Goal: Information Seeking & Learning: Check status

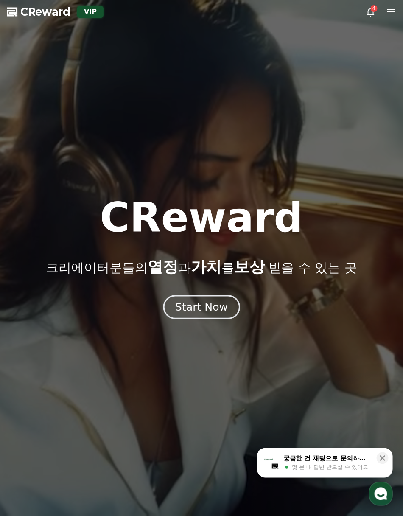
click at [209, 304] on div "Start Now" at bounding box center [201, 307] width 53 height 14
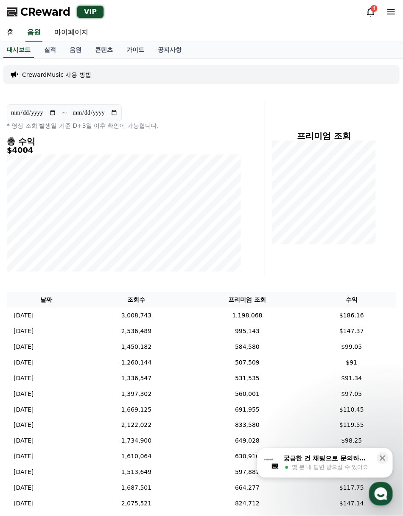
click at [368, 16] on icon at bounding box center [371, 12] width 10 height 10
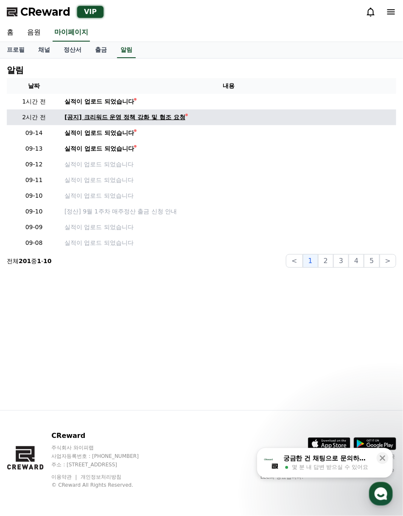
click at [127, 121] on div "[공지] 크리워드 운영 정책 강화 및 협조 요청" at bounding box center [125, 117] width 121 height 9
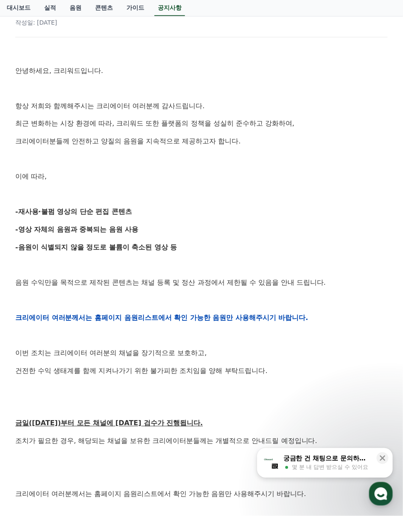
scroll to position [135, 0]
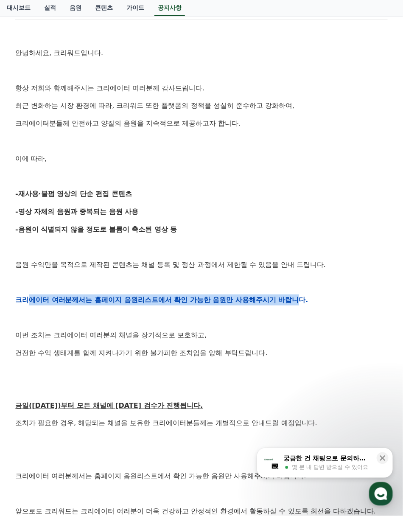
drag, startPoint x: 26, startPoint y: 303, endPoint x: 300, endPoint y: 297, distance: 274.2
click at [300, 297] on strong "크리에이터 여러분께서는 홈페이지 음원리스트에서 확인 가능한 음원만 사용해주시기 바랍니다." at bounding box center [161, 300] width 293 height 8
drag, startPoint x: 315, startPoint y: 297, endPoint x: 13, endPoint y: 300, distance: 302.2
click at [14, 300] on div "[공지] 크리워드 운영 정책 강화 및 협조 요청 작성일: [DATE] 안녕하세요, 크리워드입니다. 항상 저희와 함께해주시는 크리에이터 여러분께…" at bounding box center [202, 286] width 376 height 622
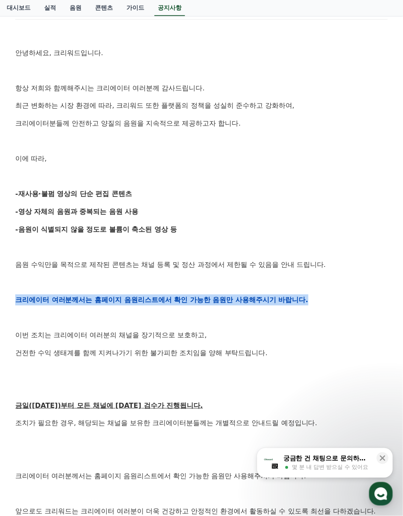
click at [13, 300] on div "[공지] 크리워드 운영 정책 강화 및 협조 요청 작성일: [DATE] 안녕하세요, 크리워드입니다. 항상 저희와 함께해주시는 크리에이터 여러분께…" at bounding box center [201, 286] width 383 height 629
drag, startPoint x: 13, startPoint y: 300, endPoint x: 300, endPoint y: 303, distance: 287.3
click at [300, 303] on div "[공지] 크리워드 운영 정책 강화 및 협조 요청 작성일: [DATE] 안녕하세요, 크리워드입니다. 항상 저희와 함께해주시는 크리에이터 여러분께…" at bounding box center [201, 286] width 383 height 629
click at [300, 303] on strong "크리에이터 여러분께서는 홈페이지 음원리스트에서 확인 가능한 음원만 사용해주시기 바랍니다." at bounding box center [161, 300] width 293 height 8
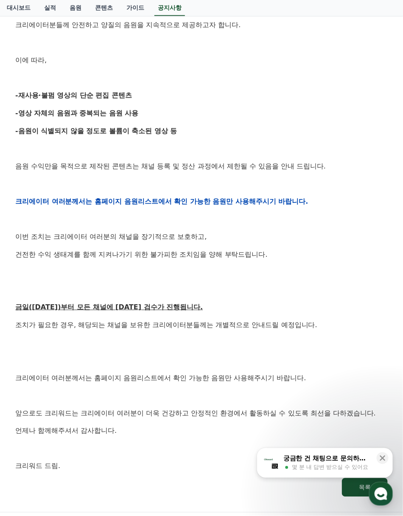
scroll to position [269, 0]
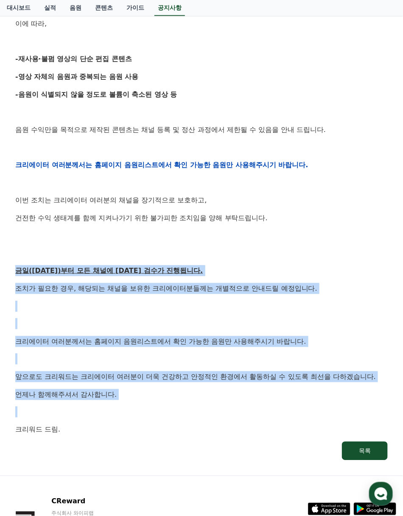
drag, startPoint x: 14, startPoint y: 272, endPoint x: 286, endPoint y: 407, distance: 304.4
click at [286, 407] on div "[공지] 크리워드 운영 정책 강화 및 협조 요청 작성일: [DATE] 안녕하세요, 크리워드입니다. 항상 저희와 함께해주시는 크리에이터 여러분께…" at bounding box center [202, 151] width 376 height 622
click at [286, 407] on p at bounding box center [201, 412] width 373 height 11
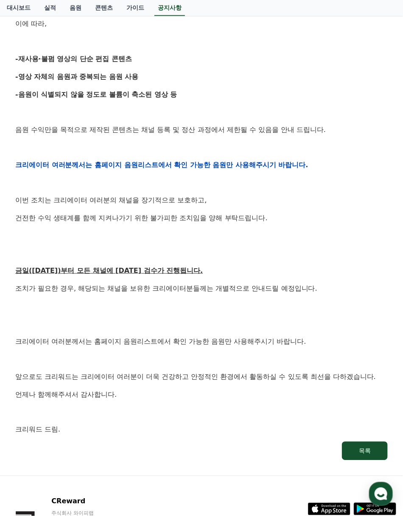
scroll to position [0, 0]
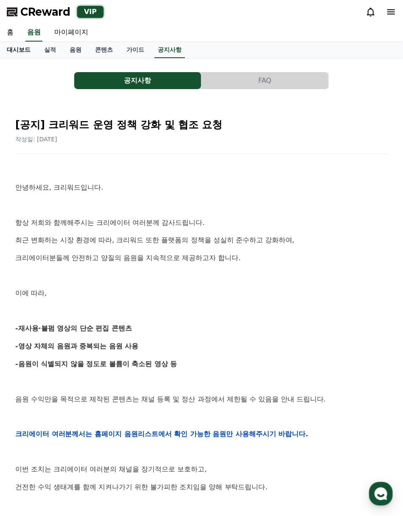
click at [25, 48] on link "대시보드" at bounding box center [18, 50] width 37 height 16
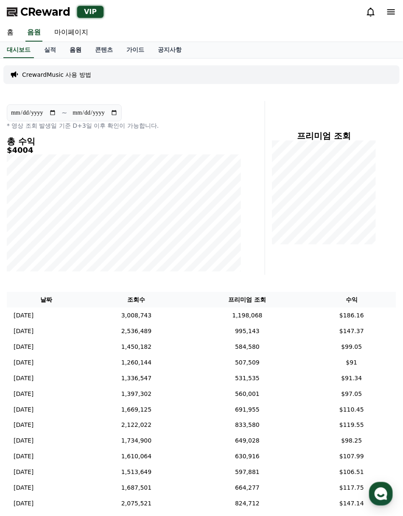
click at [79, 48] on link "음원" at bounding box center [75, 50] width 25 height 16
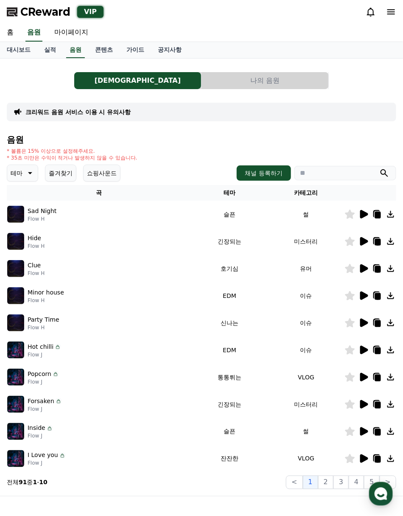
click at [278, 74] on button "나의 음원" at bounding box center [265, 80] width 127 height 17
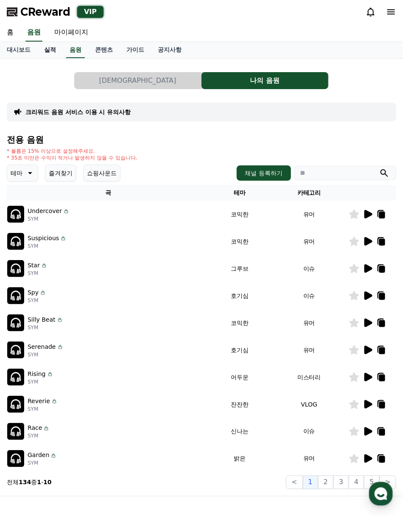
click at [59, 50] on link "실적" at bounding box center [49, 50] width 25 height 16
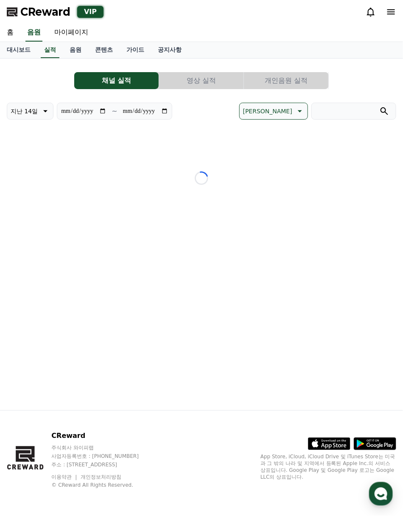
click at [297, 87] on button "개인음원 실적" at bounding box center [286, 80] width 84 height 17
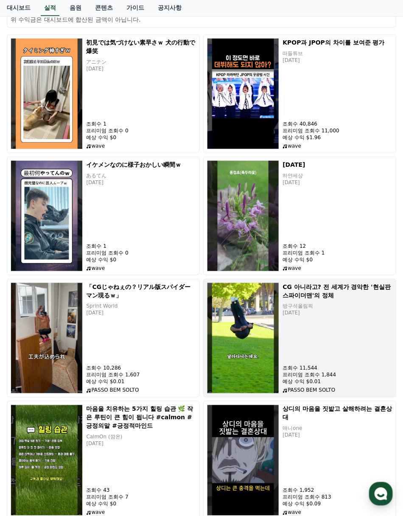
scroll to position [135, 0]
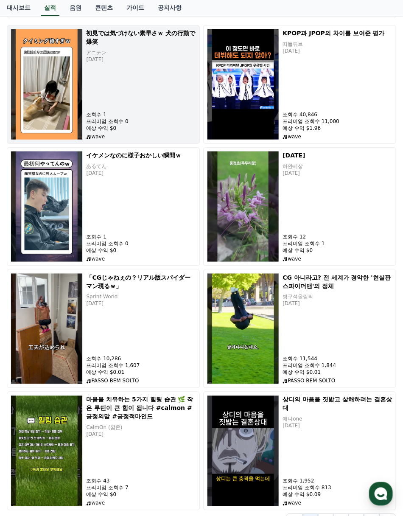
click at [151, 38] on h5 "初見では気づけない素早さｗ 犬の行動で爆笑" at bounding box center [141, 37] width 110 height 17
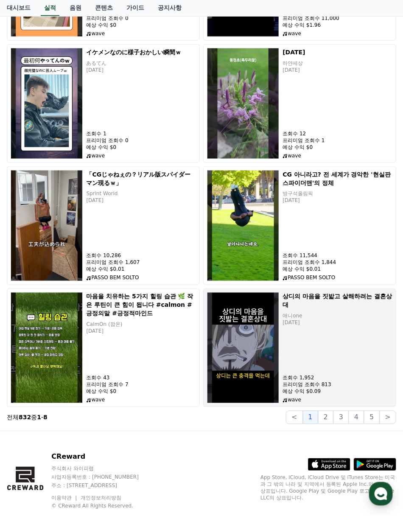
scroll to position [258, 0]
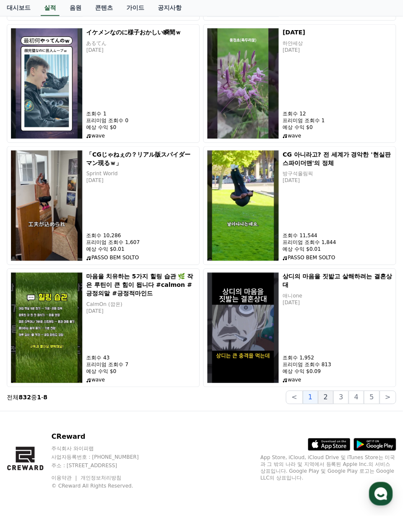
click at [333, 398] on button "2" at bounding box center [325, 398] width 15 height 14
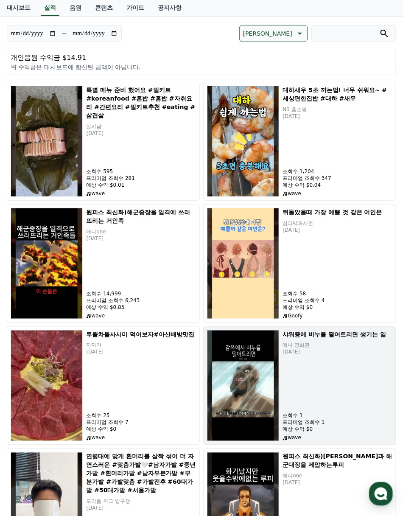
scroll to position [0, 0]
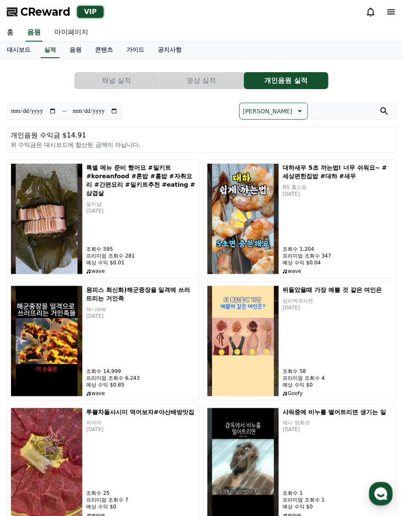
click at [59, 27] on link "마이페이지" at bounding box center [72, 33] width 48 height 18
select select "**********"
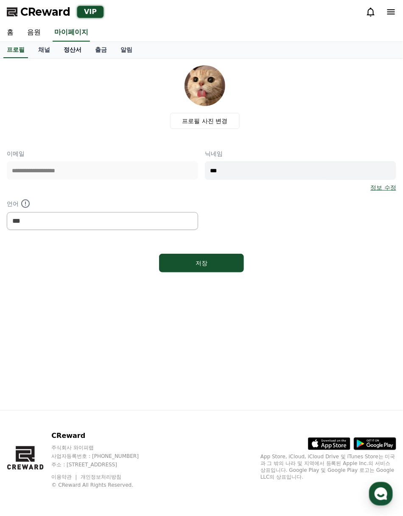
click at [73, 49] on link "정산서" at bounding box center [72, 50] width 31 height 16
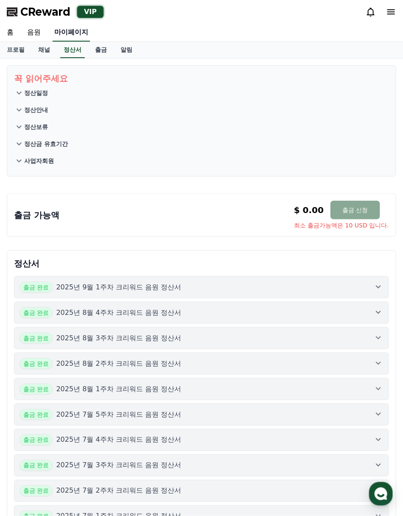
click at [78, 37] on link "마이페이지" at bounding box center [71, 33] width 37 height 18
select select "**********"
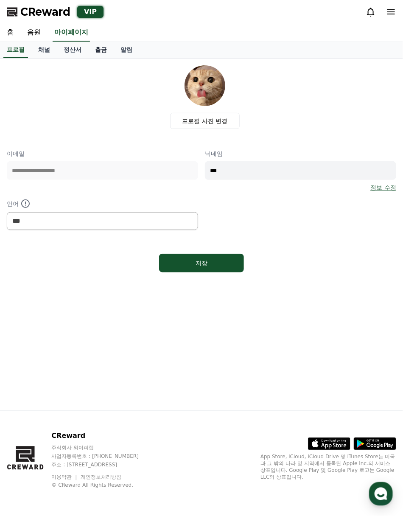
click at [93, 45] on link "출금" at bounding box center [100, 50] width 25 height 16
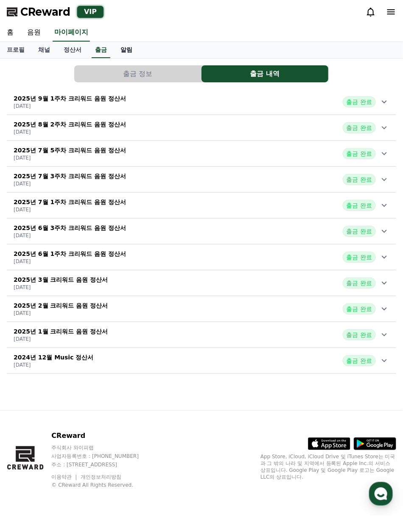
click at [118, 47] on link "알림" at bounding box center [126, 50] width 25 height 16
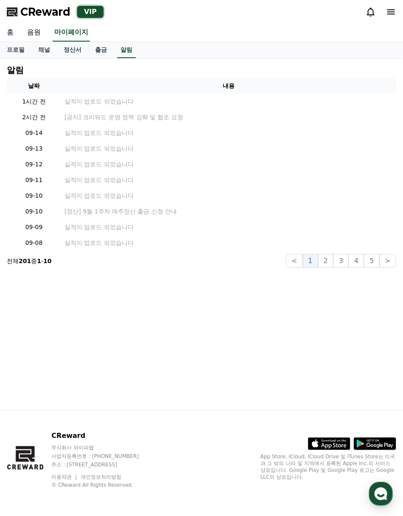
click at [14, 29] on link "홈" at bounding box center [10, 33] width 20 height 18
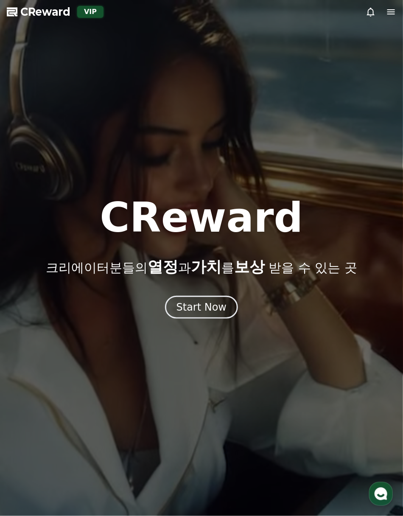
click at [257, 149] on div at bounding box center [201, 258] width 403 height 516
